Goal: Check status: Check status

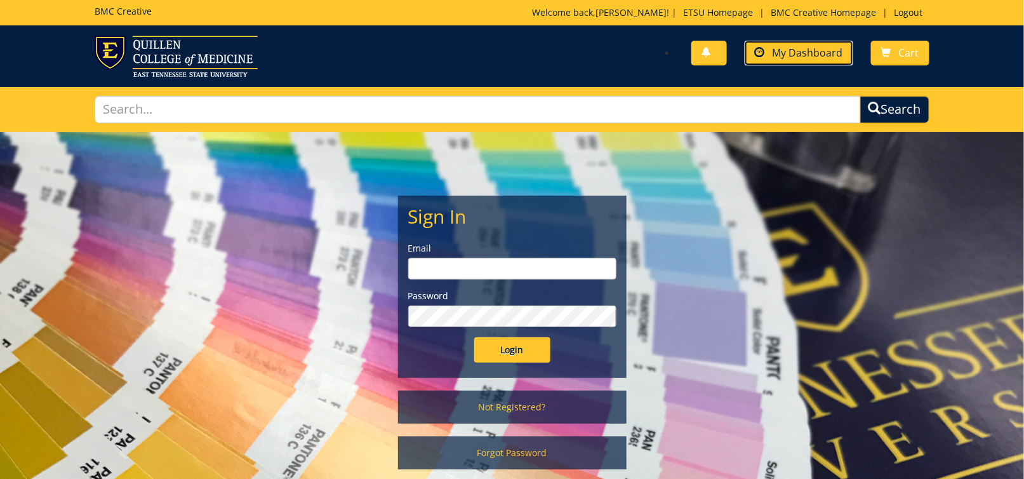
click at [776, 56] on span "My Dashboard" at bounding box center [808, 53] width 70 height 14
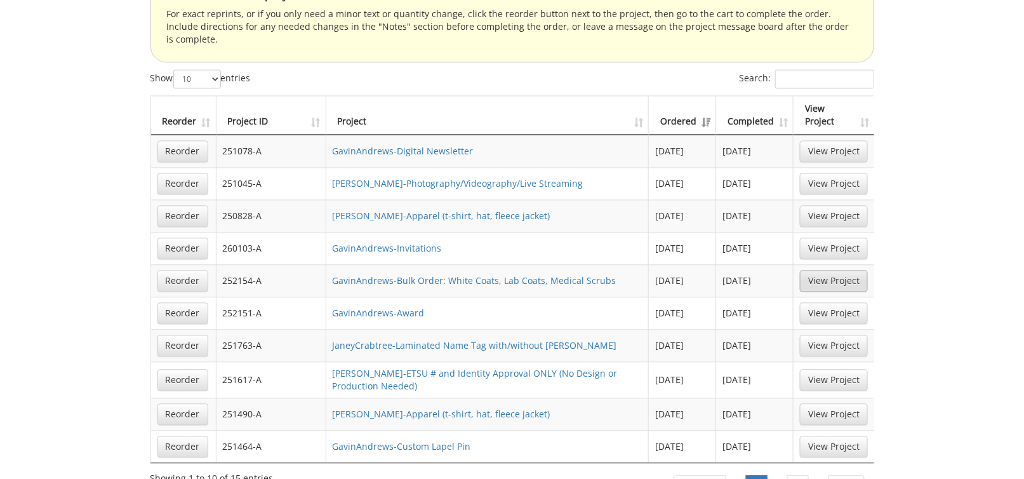
scroll to position [889, 0]
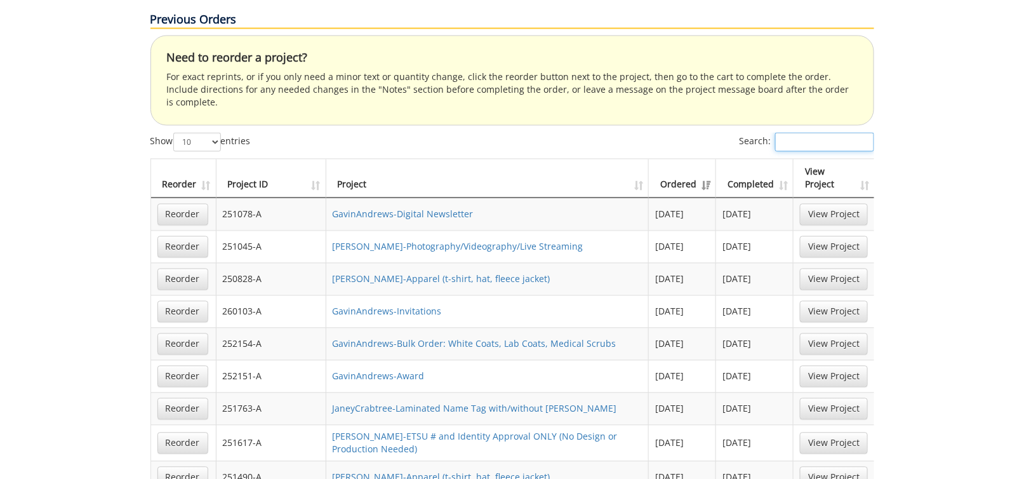
click at [797, 133] on input "Search:" at bounding box center [824, 142] width 99 height 19
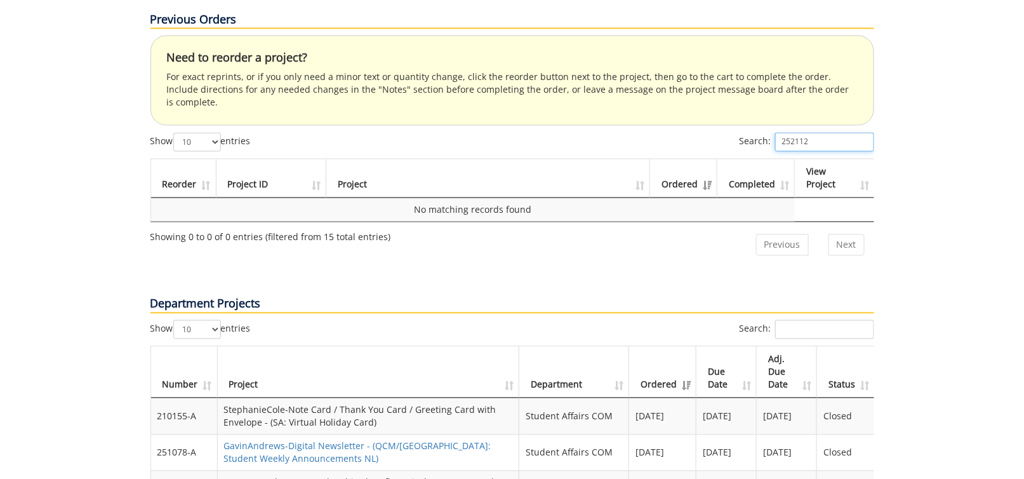
type input "252112"
click at [856, 265] on div "Department Projects" at bounding box center [512, 292] width 743 height 55
click at [835, 320] on input "Search:" at bounding box center [824, 329] width 99 height 19
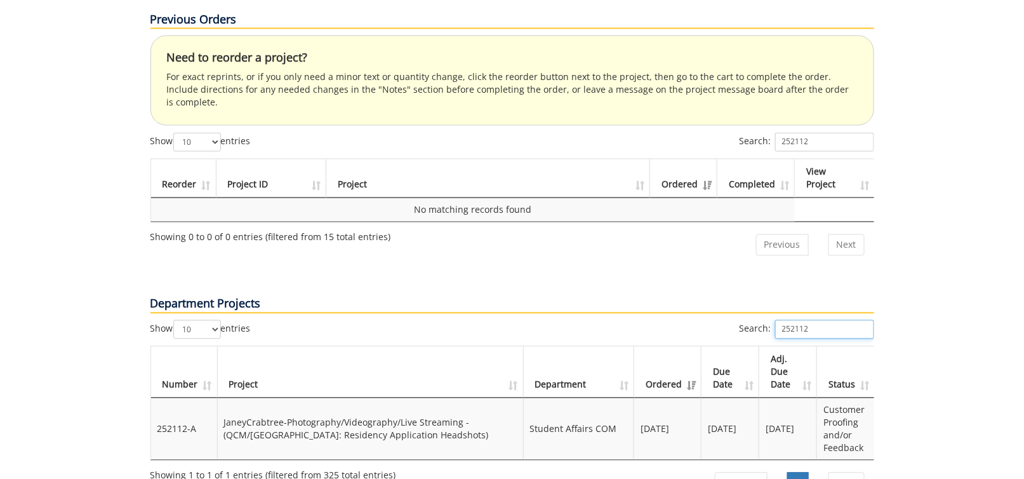
scroll to position [952, 0]
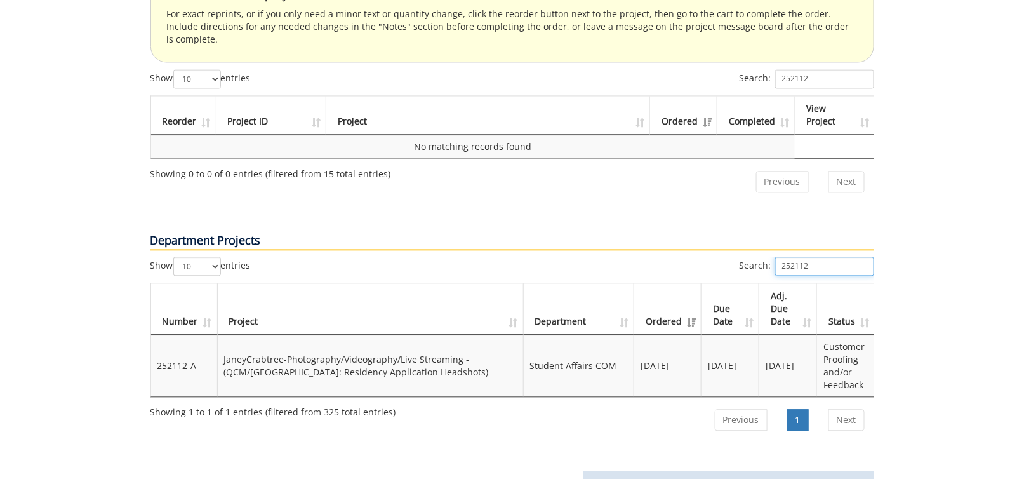
type input "252112"
click at [586, 335] on td "Student Affairs COM" at bounding box center [579, 366] width 111 height 62
click at [576, 335] on td "Student Affairs COM" at bounding box center [579, 366] width 111 height 62
click at [849, 335] on td "Customer Proofing and/or Feedback" at bounding box center [845, 366] width 57 height 62
click at [296, 335] on td "JaneyCrabtree-Photography/Videography/Live Streaming - (QCM/[GEOGRAPHIC_DATA]: …" at bounding box center [371, 366] width 306 height 62
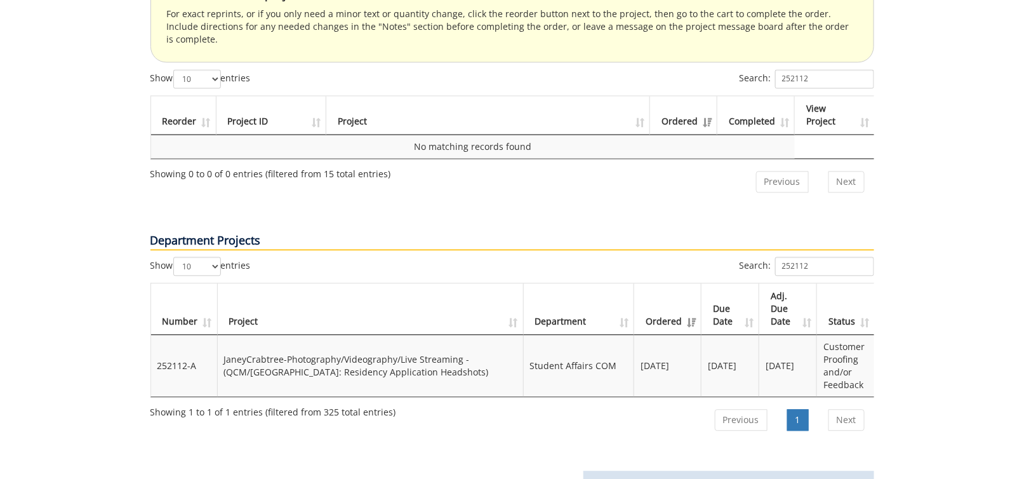
click at [552, 335] on td "Student Affairs COM" at bounding box center [579, 366] width 111 height 62
